Goal: Task Accomplishment & Management: Manage account settings

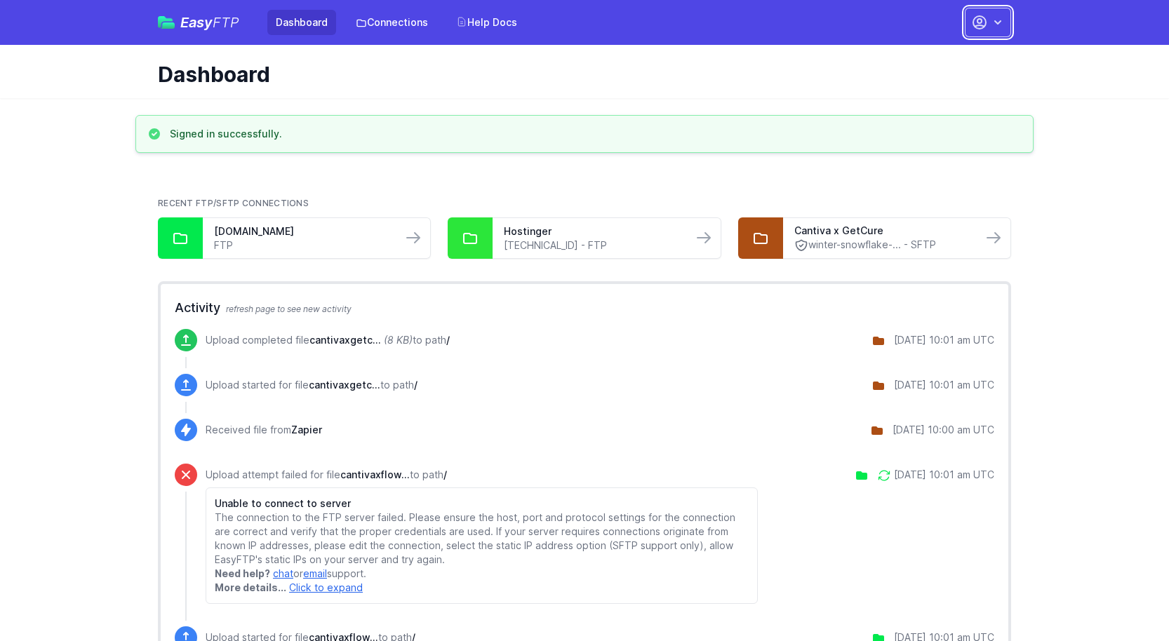
click at [993, 25] on icon "button" at bounding box center [997, 22] width 14 height 14
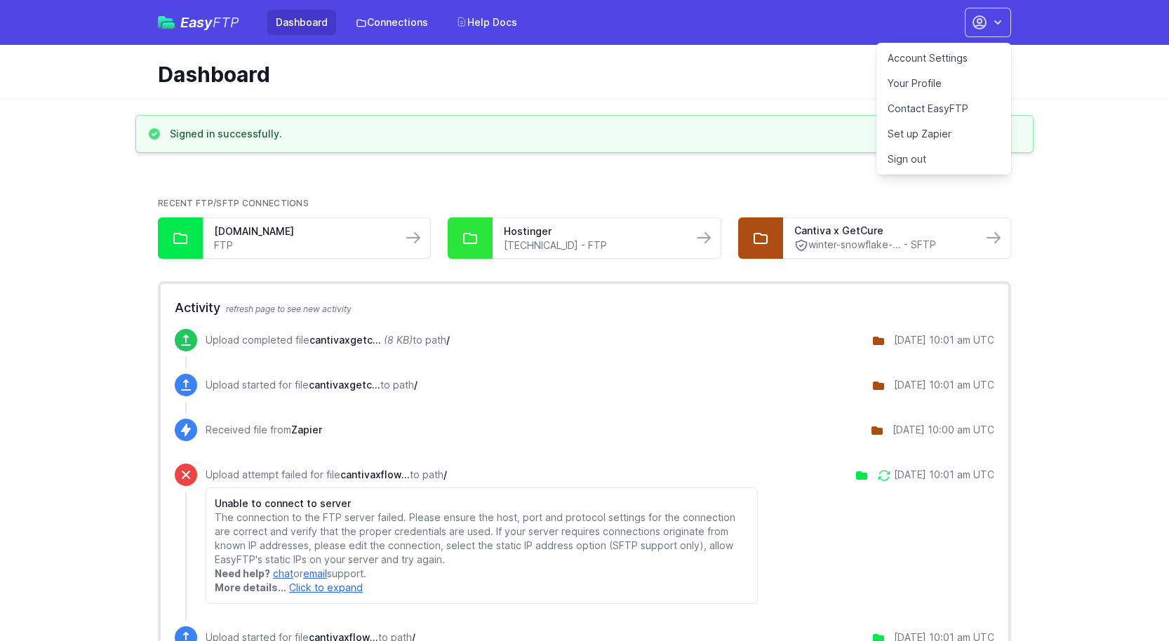
click at [929, 80] on link "Your Profile" at bounding box center [943, 83] width 135 height 25
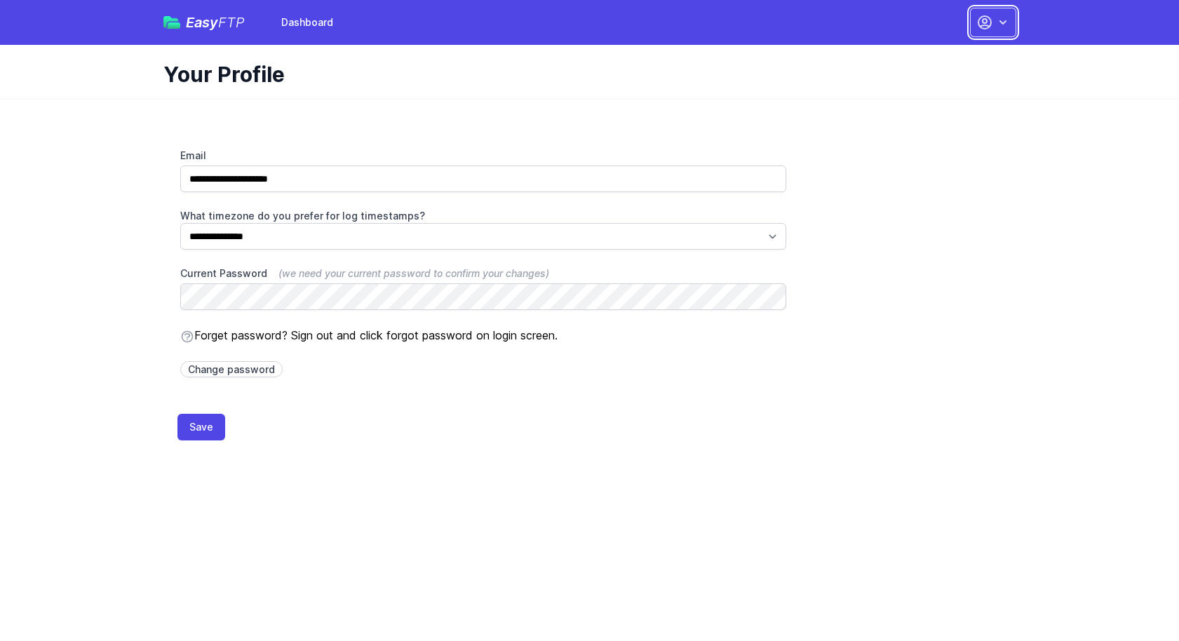
click at [1004, 25] on icon "button" at bounding box center [1003, 22] width 14 height 14
click at [952, 55] on link "Dashboard" at bounding box center [949, 58] width 135 height 25
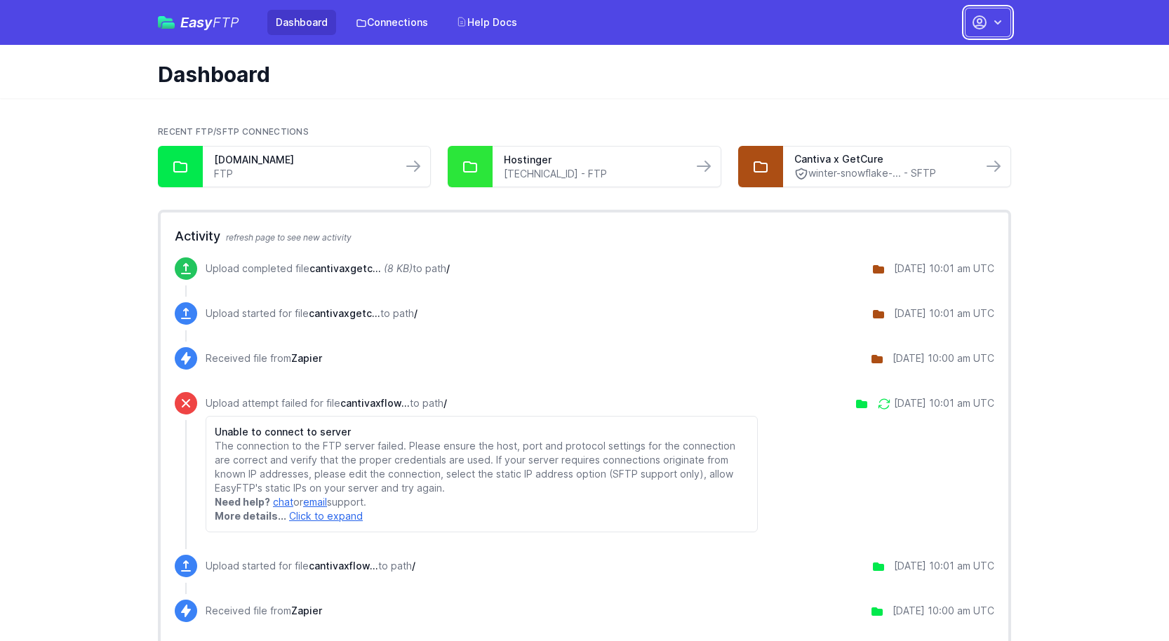
click at [993, 26] on icon "button" at bounding box center [997, 22] width 14 height 14
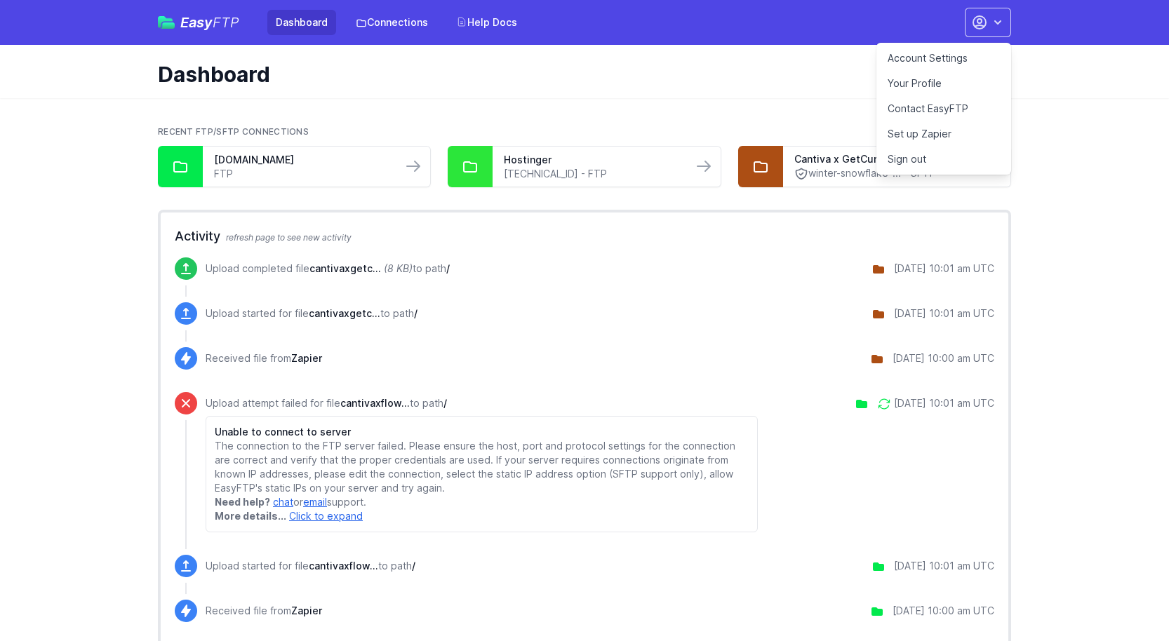
click at [916, 91] on link "Your Profile" at bounding box center [943, 83] width 135 height 25
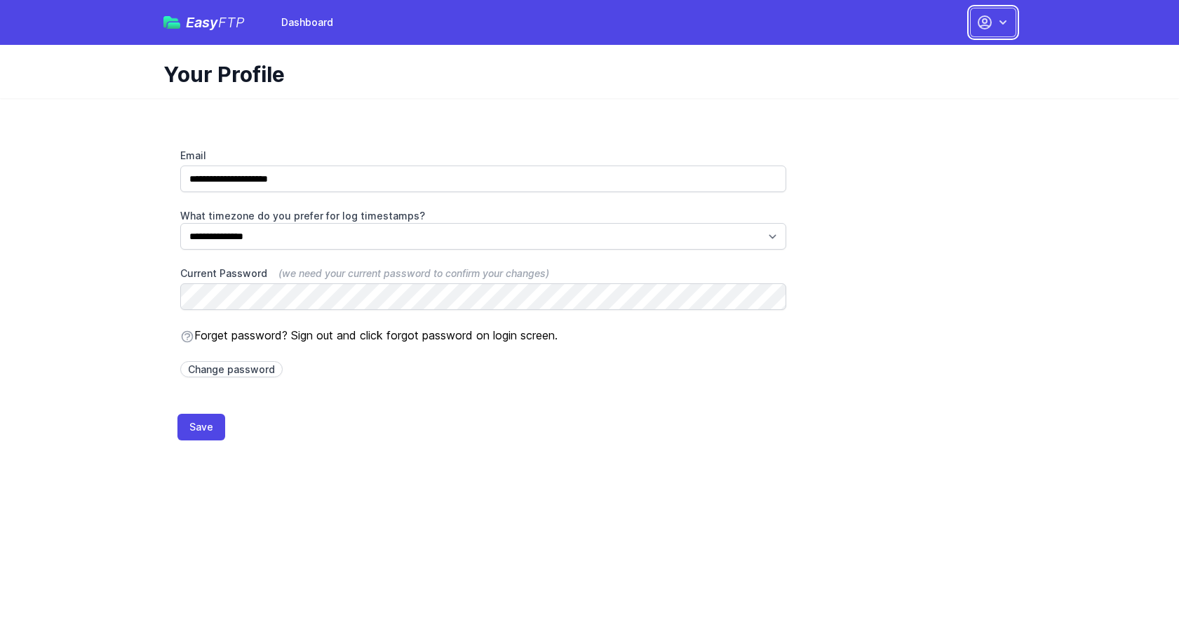
click at [1004, 27] on icon "button" at bounding box center [1003, 22] width 14 height 14
click at [942, 51] on link "Dashboard" at bounding box center [949, 58] width 135 height 25
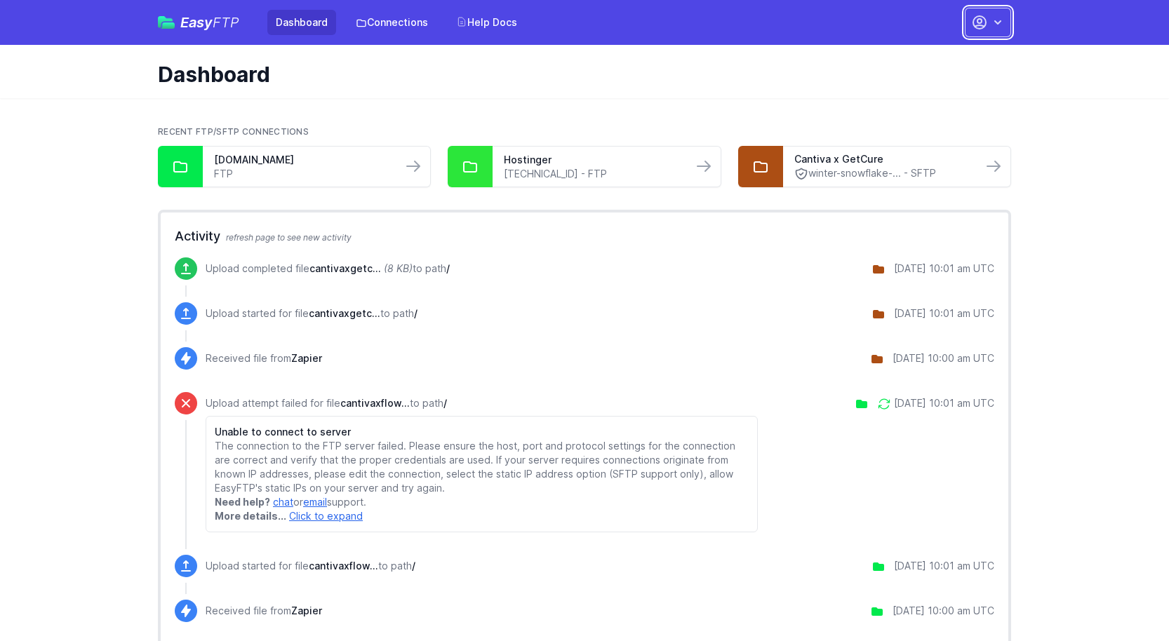
click at [1005, 25] on button "button" at bounding box center [988, 22] width 46 height 29
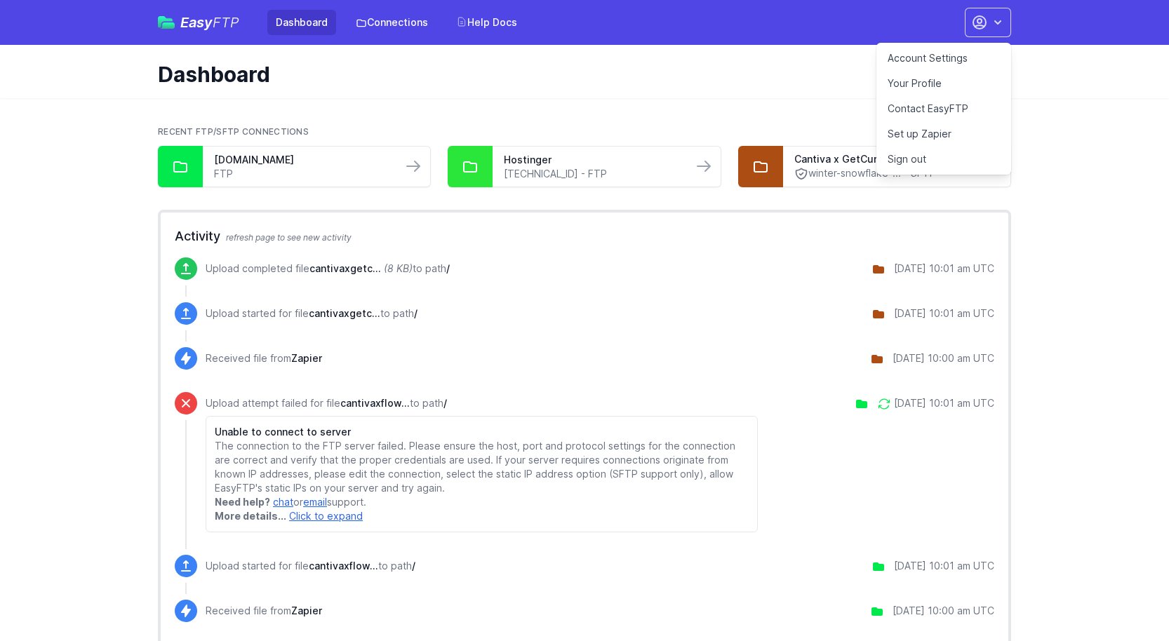
click at [950, 58] on link "Account Settings" at bounding box center [943, 58] width 135 height 25
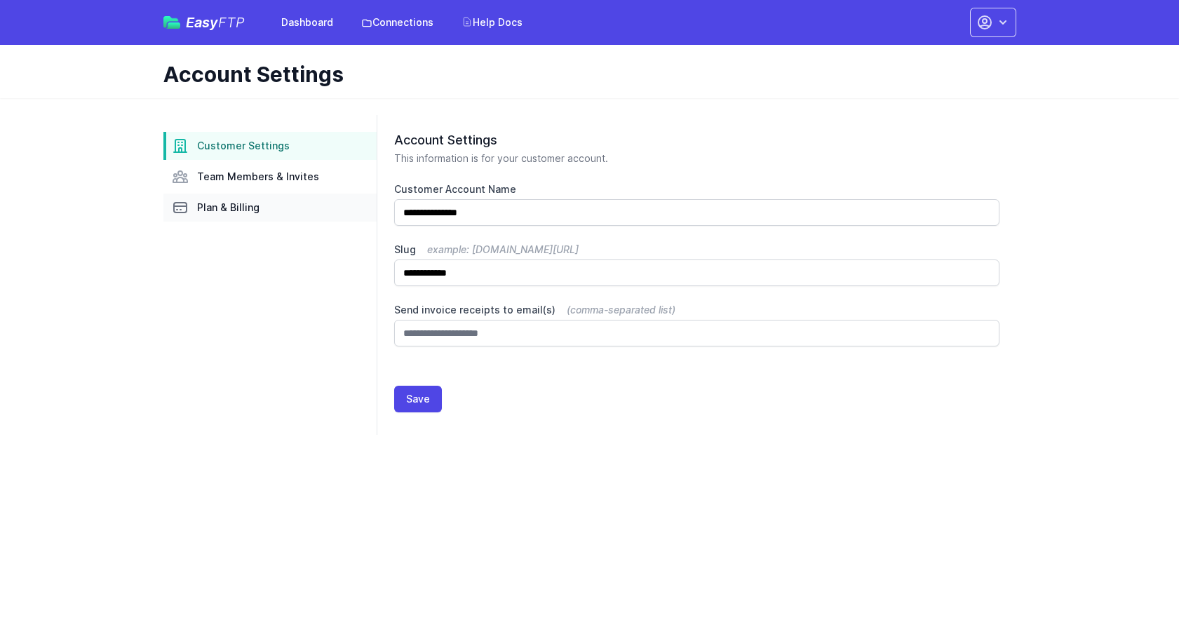
click at [227, 213] on span "Plan & Billing" at bounding box center [228, 208] width 62 height 14
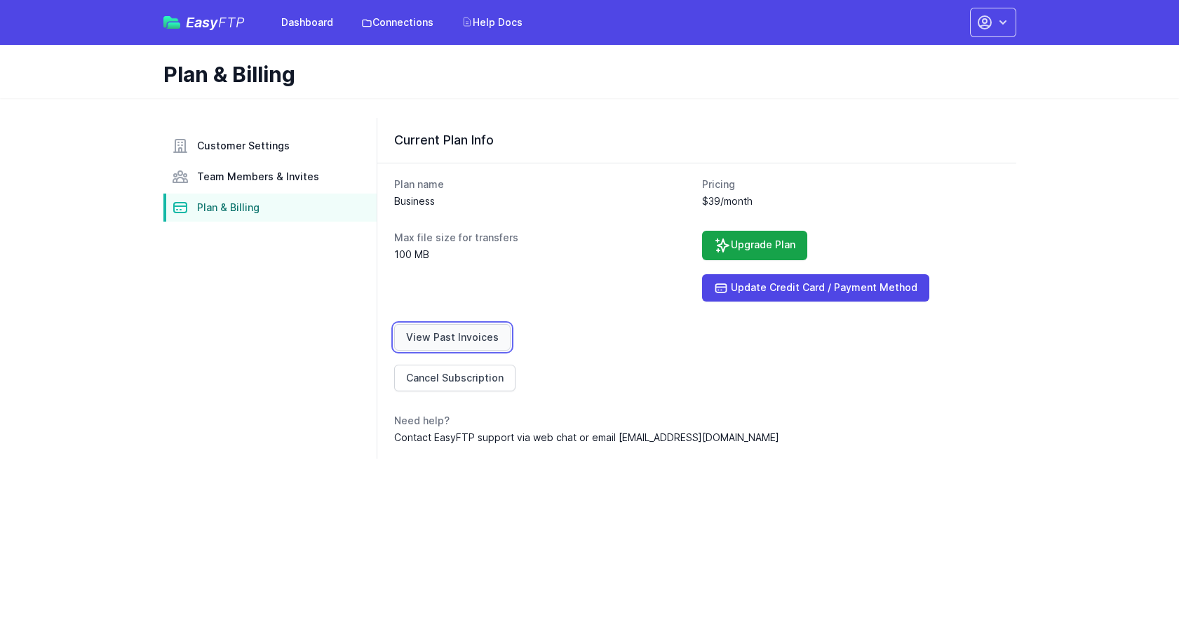
click at [458, 335] on link "View Past Invoices" at bounding box center [452, 337] width 116 height 27
